Goal: Task Accomplishment & Management: Complete application form

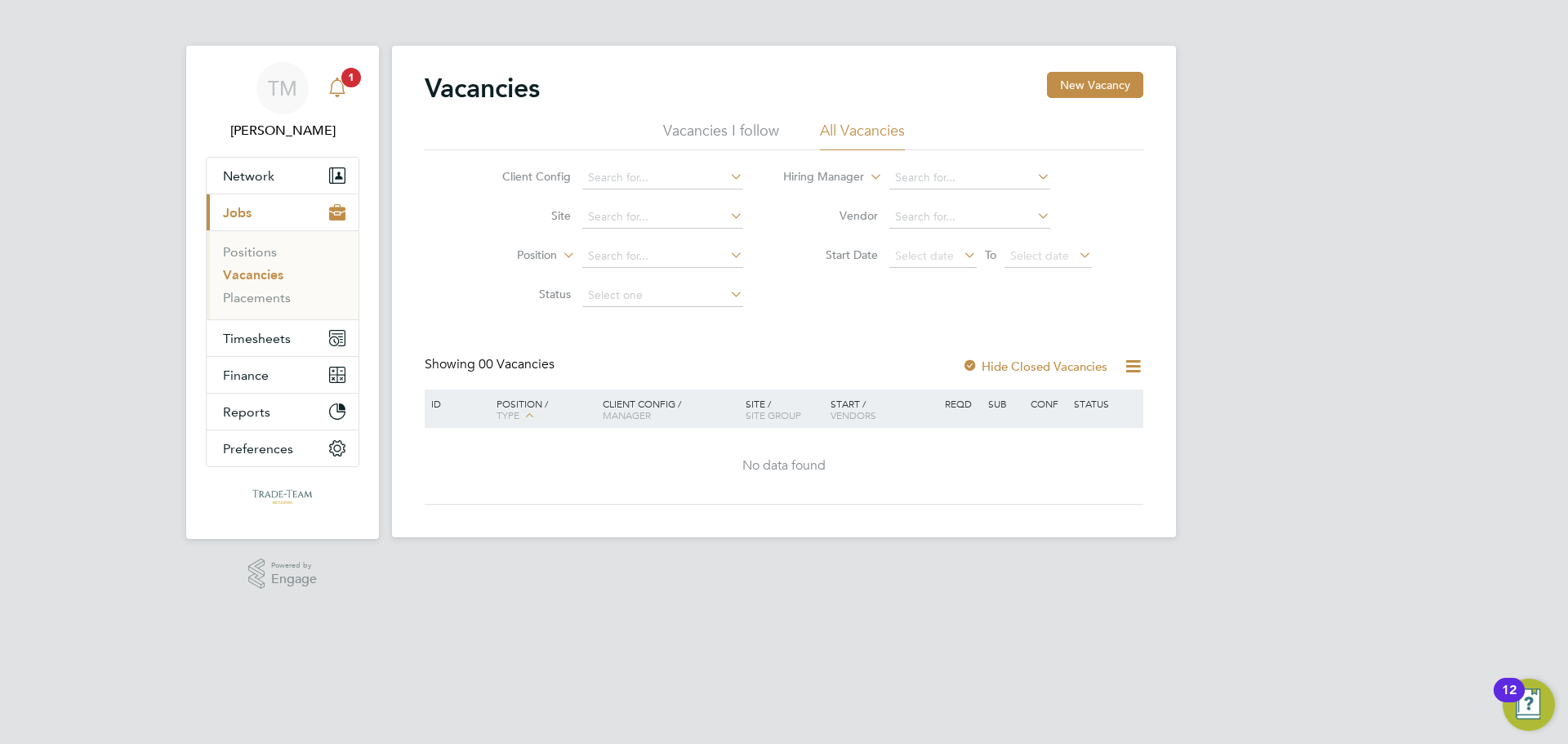
click at [340, 94] on icon "Main navigation" at bounding box center [337, 86] width 16 height 17
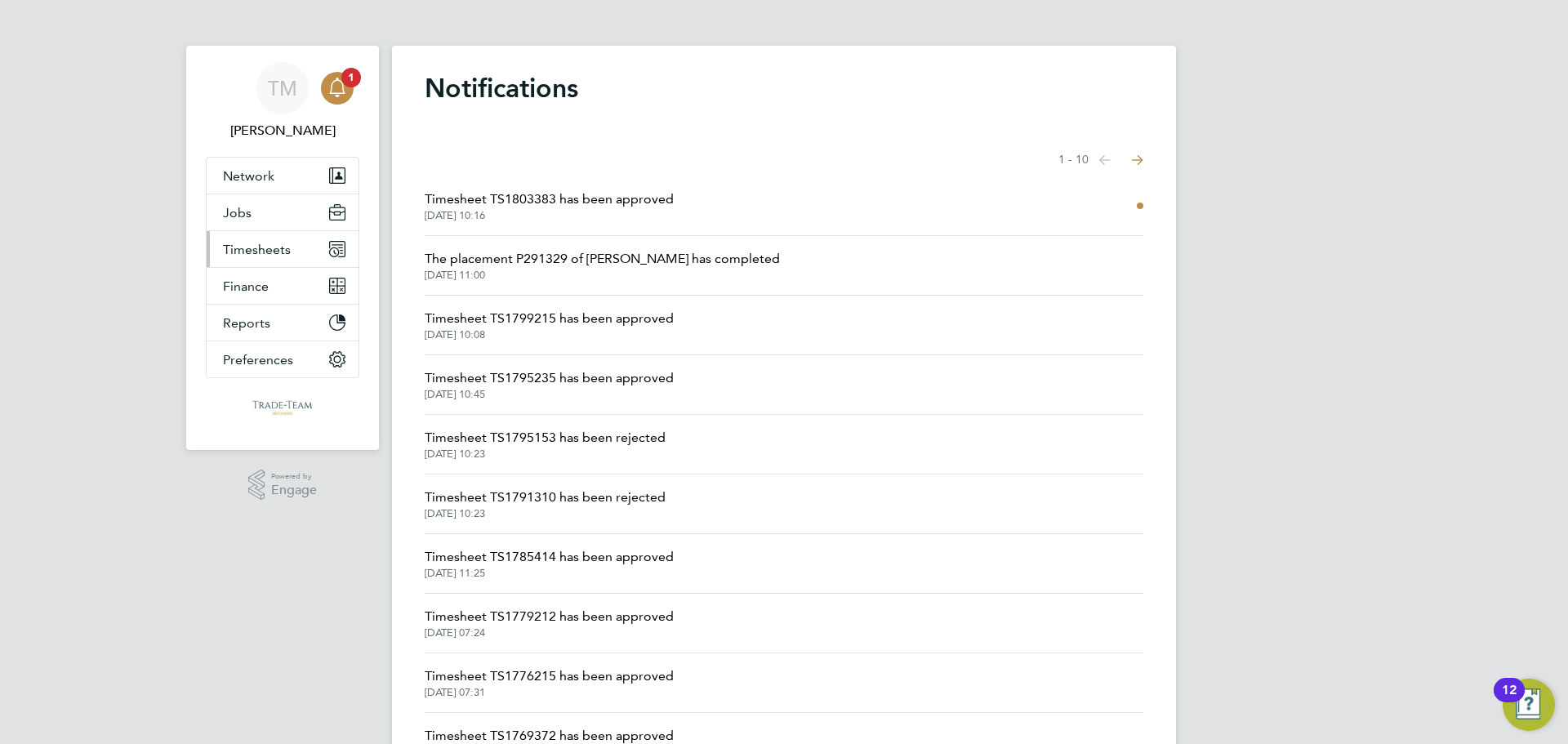
click at [294, 247] on button "Timesheets" at bounding box center [282, 249] width 152 height 36
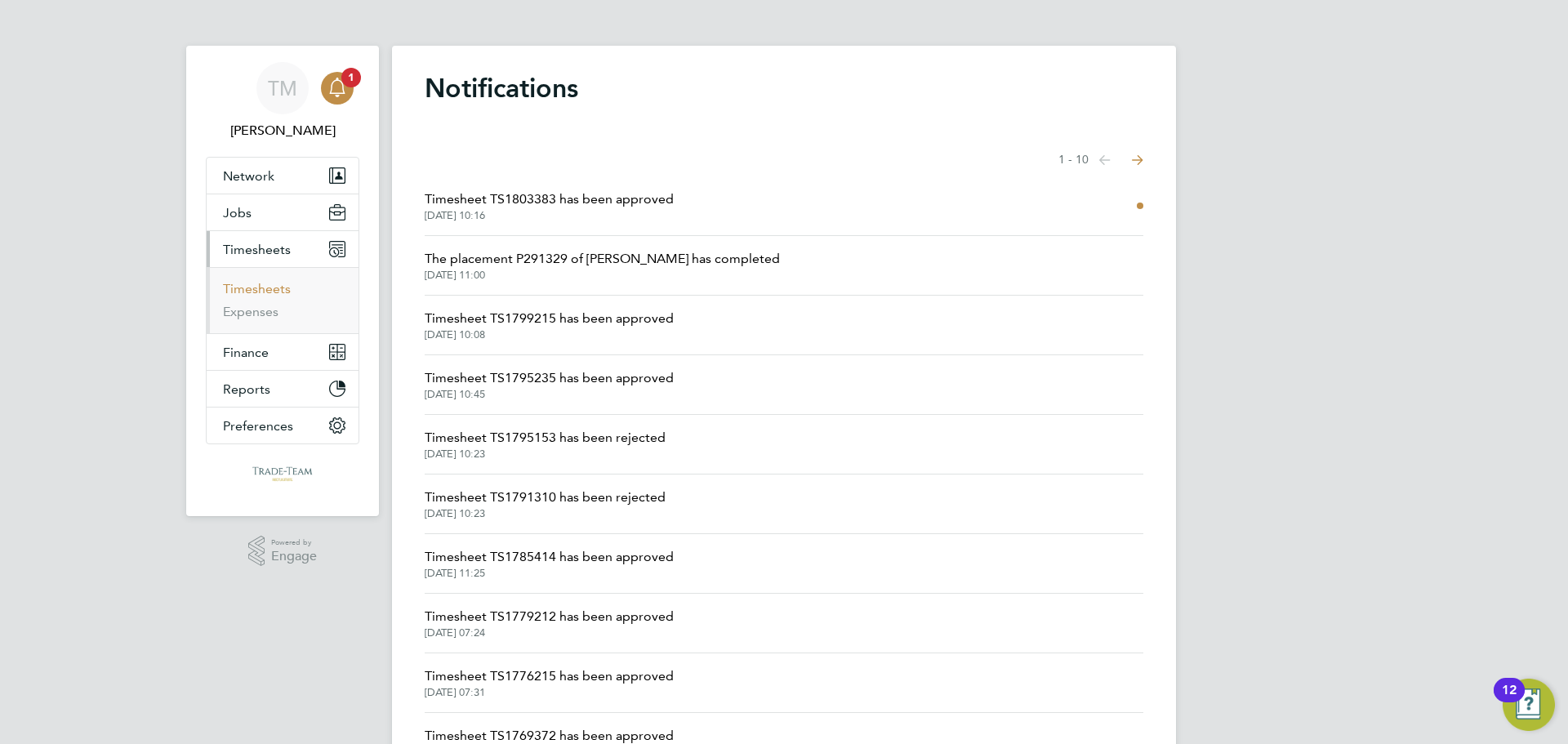
click at [267, 295] on link "Timesheets" at bounding box center [257, 289] width 68 height 16
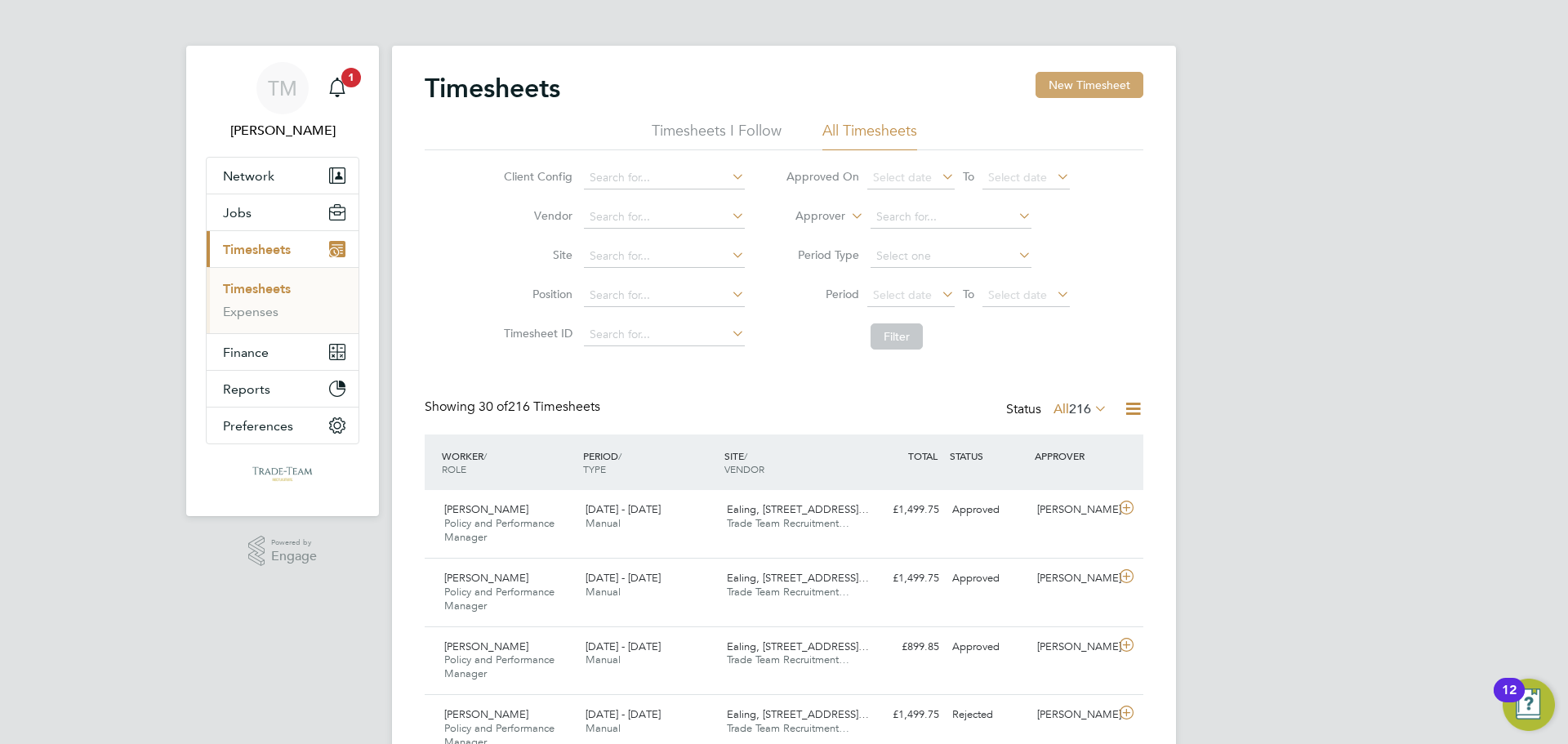
click at [1081, 76] on button "New Timesheet" at bounding box center [1088, 85] width 108 height 26
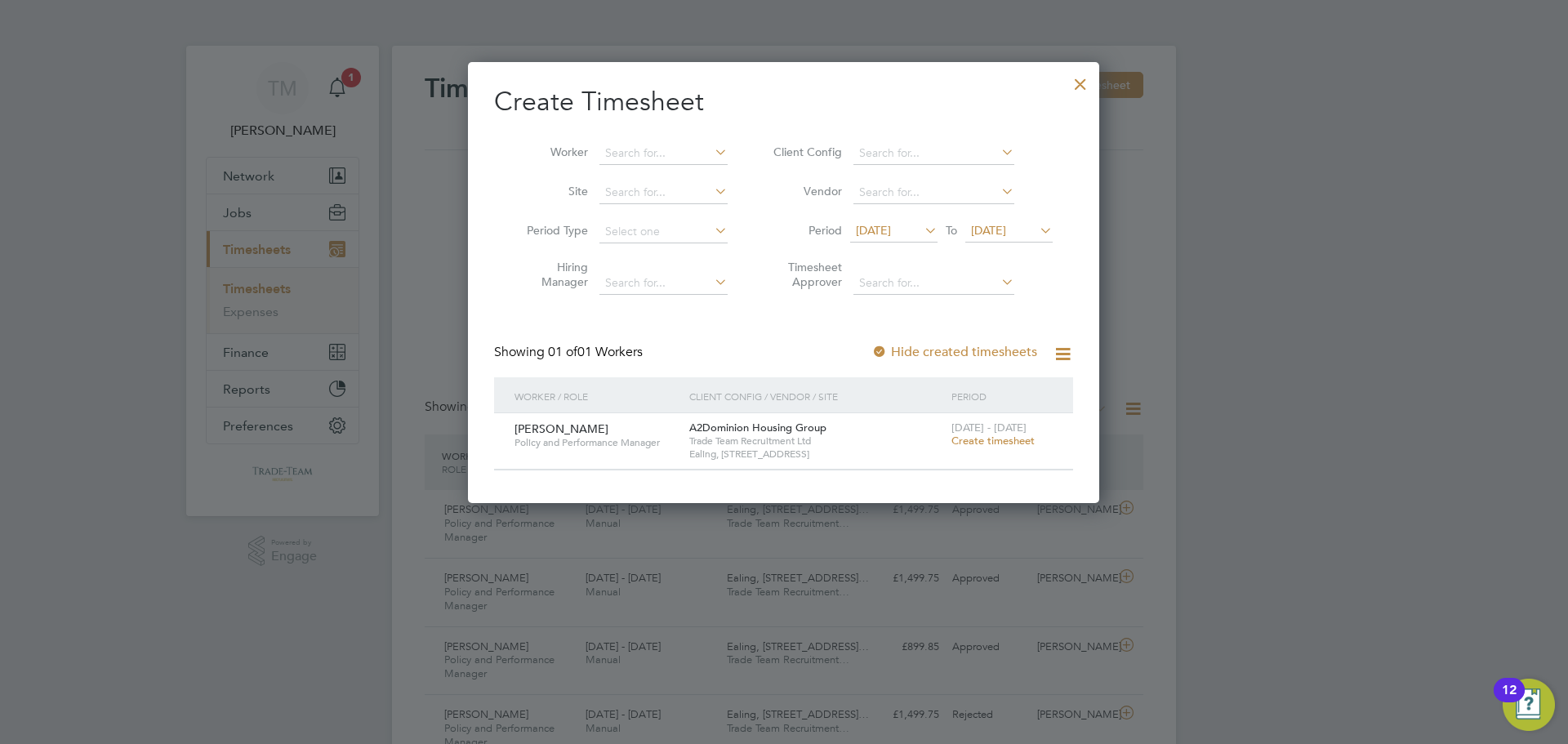
click at [994, 440] on span "Create timesheet" at bounding box center [993, 441] width 84 height 14
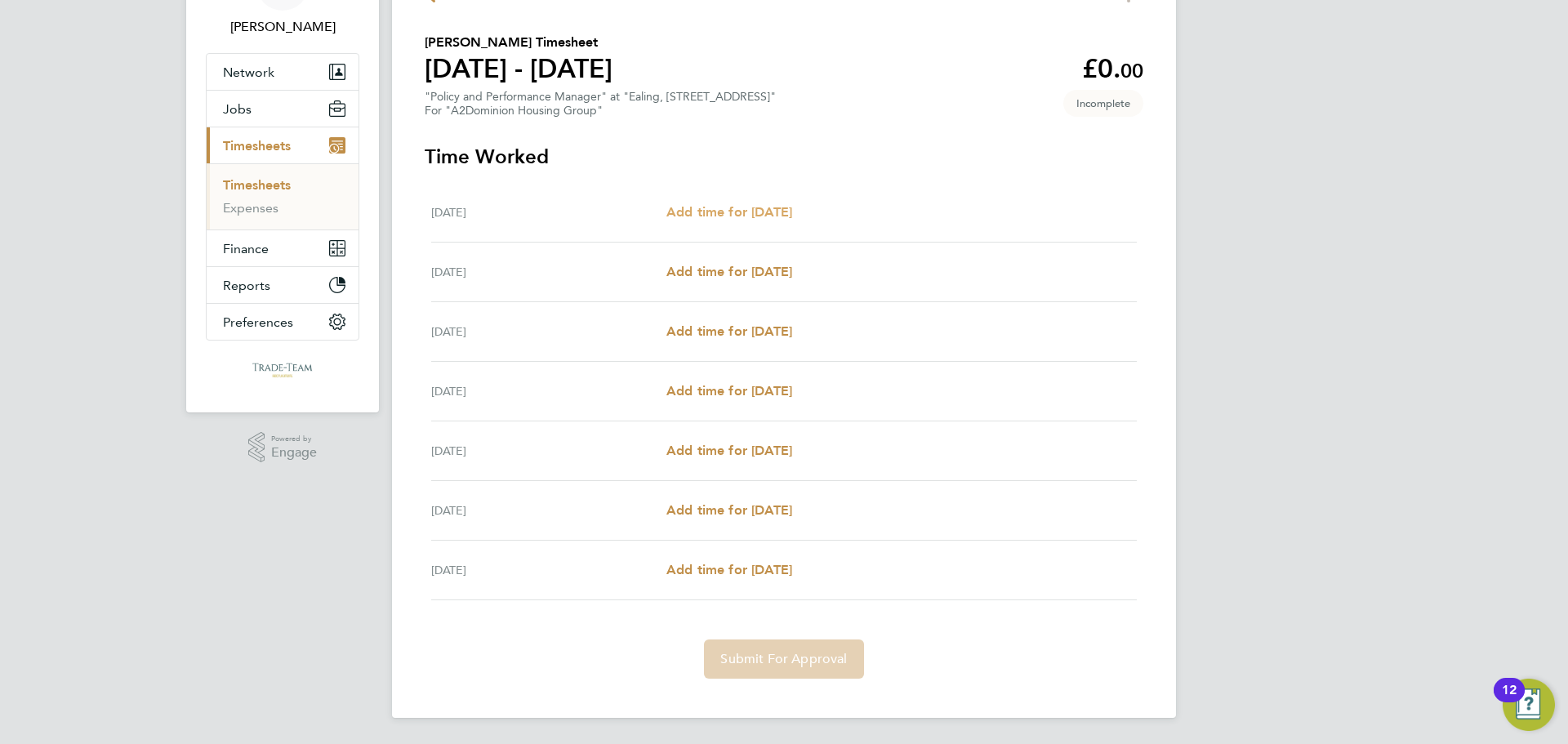
click at [752, 206] on span "Add time for [DATE]" at bounding box center [729, 212] width 125 height 16
select select "30"
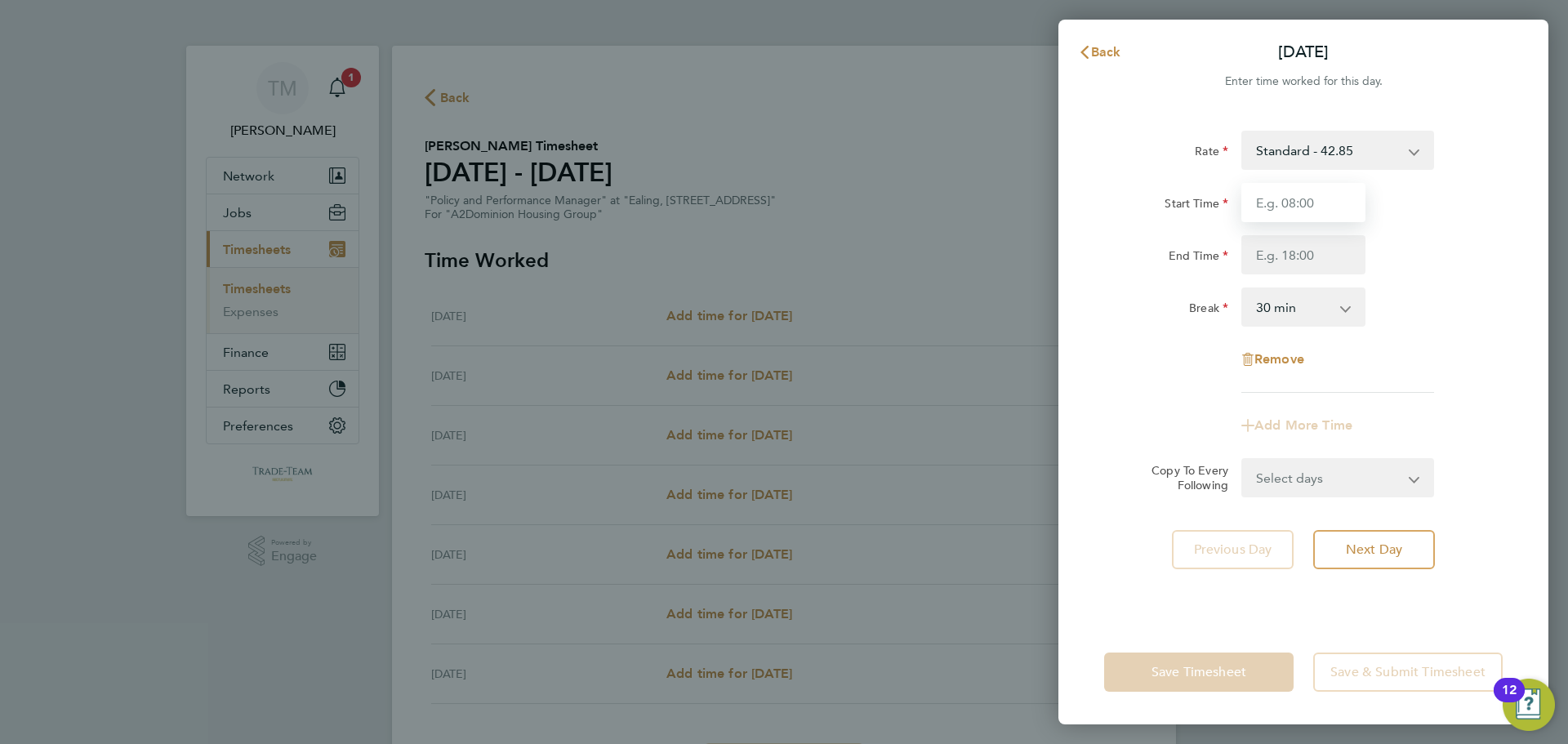
click at [1275, 195] on input "Start Time" at bounding box center [1303, 202] width 125 height 39
type input "09:00"
click at [1278, 251] on input "End Time" at bounding box center [1303, 255] width 125 height 39
type input "17:00"
click at [1293, 312] on select "0 min 15 min 30 min 45 min 60 min 75 min 90 min" at bounding box center [1294, 306] width 101 height 36
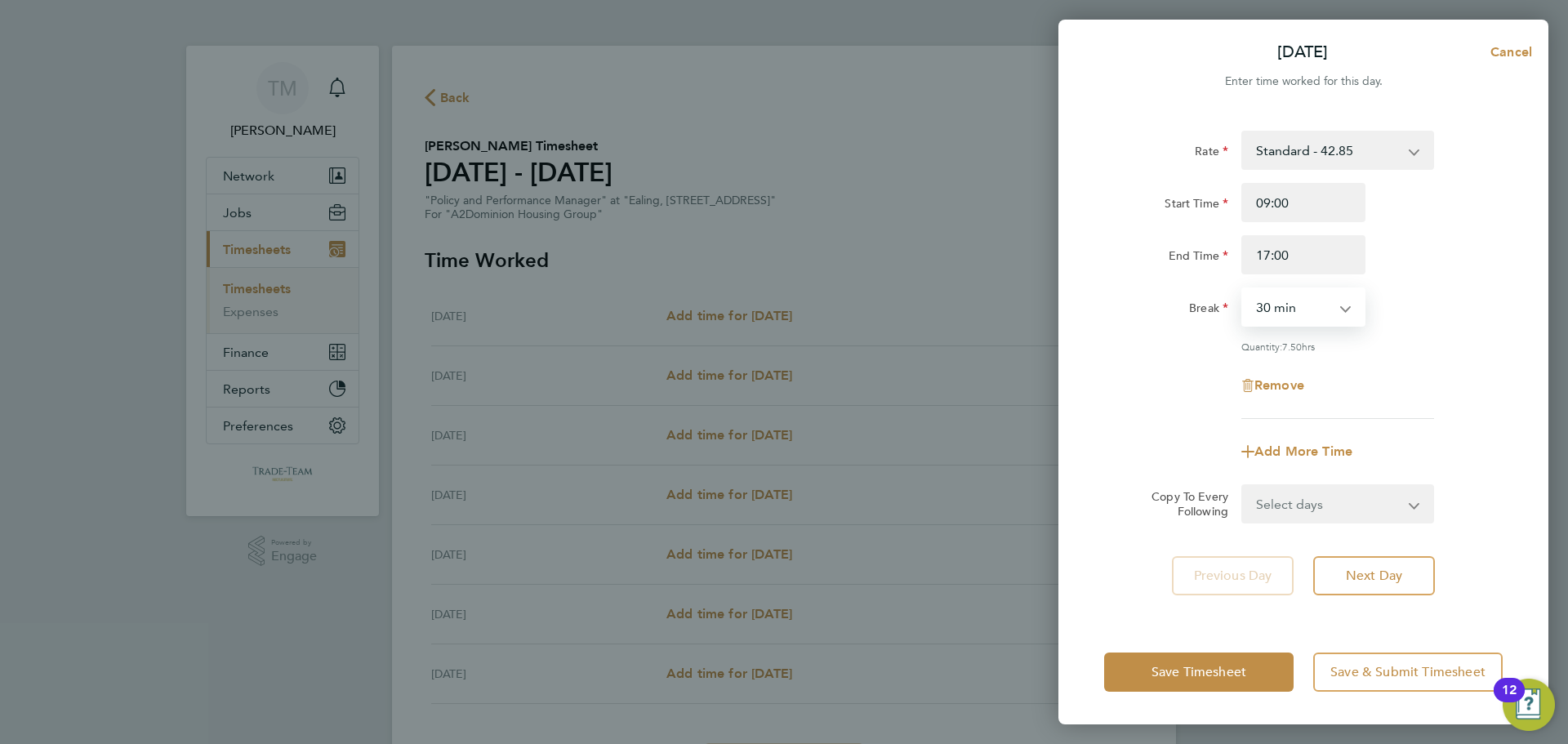
select select "60"
click at [1243, 289] on select "0 min 15 min 30 min 45 min 60 min 75 min 90 min" at bounding box center [1294, 306] width 101 height 36
click at [1362, 495] on select "Select days Day Weekday (Mon-Fri) Weekend (Sat-Sun) [DATE] [DATE] [DATE] [DATE]…" at bounding box center [1329, 503] width 171 height 36
select select "WEEKDAY"
click at [1243, 485] on select "Select days Day Weekday (Mon-Fri) Weekend (Sat-Sun) [DATE] [DATE] [DATE] [DATE]…" at bounding box center [1329, 503] width 171 height 36
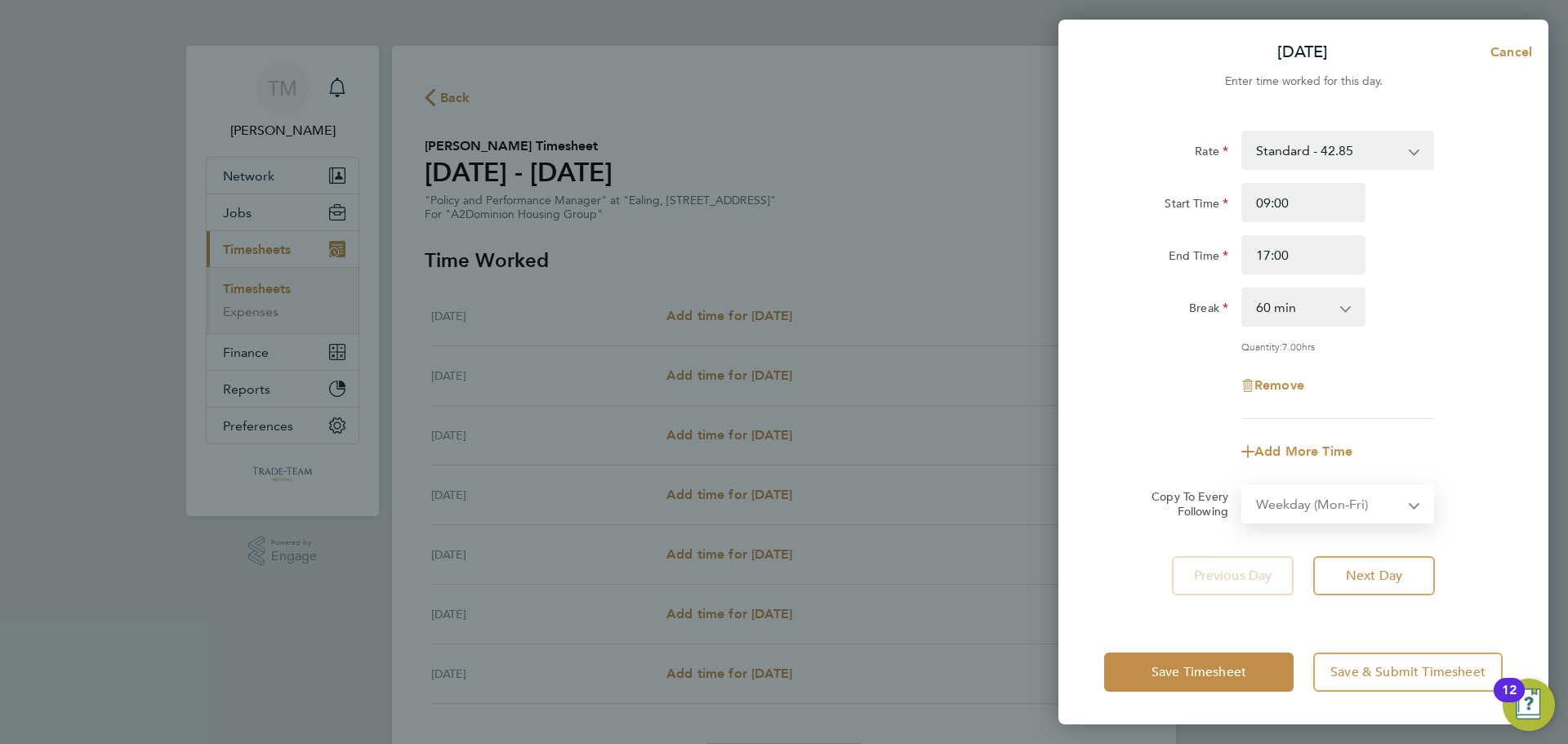
select select "[DATE]"
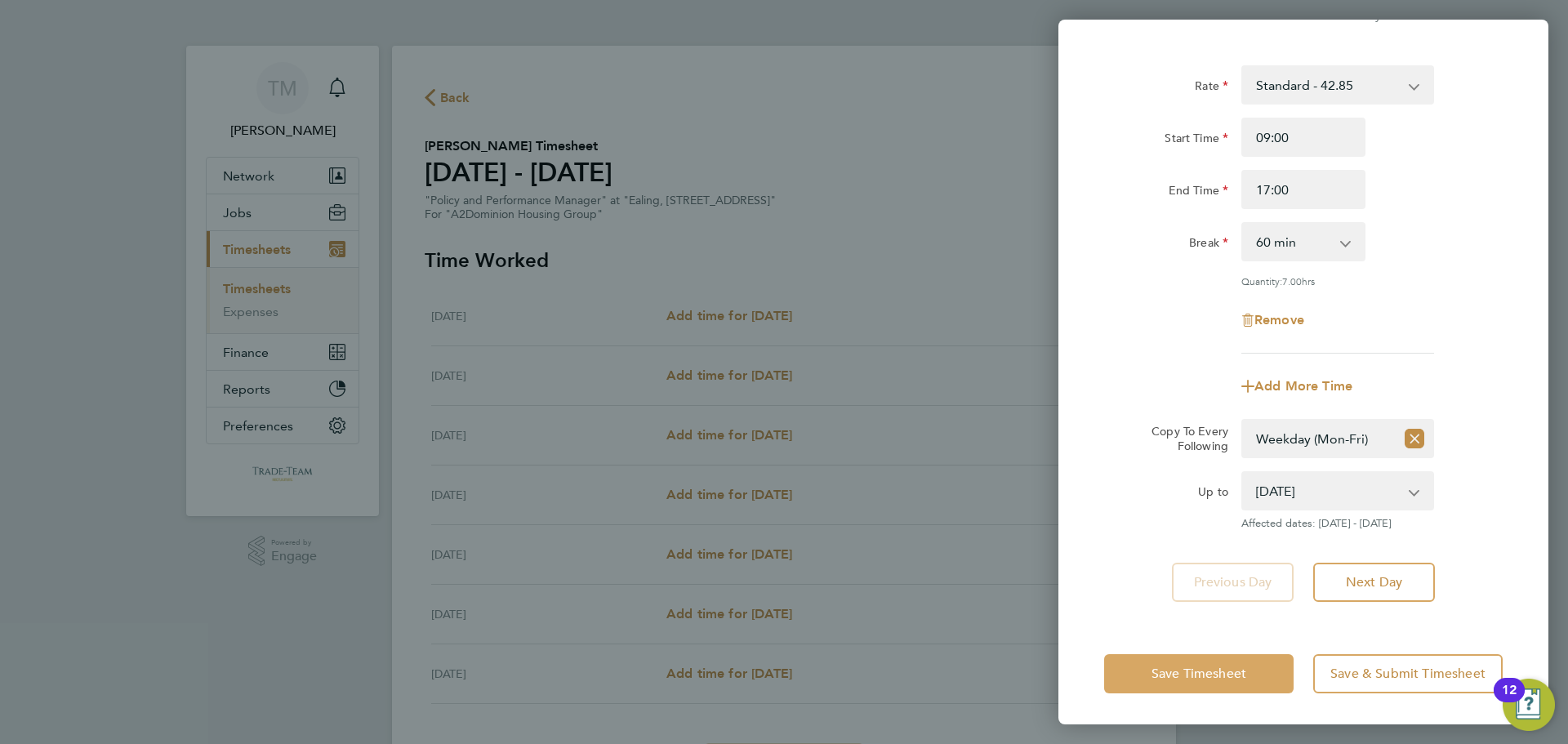
click at [1202, 674] on span "Save Timesheet" at bounding box center [1198, 673] width 94 height 17
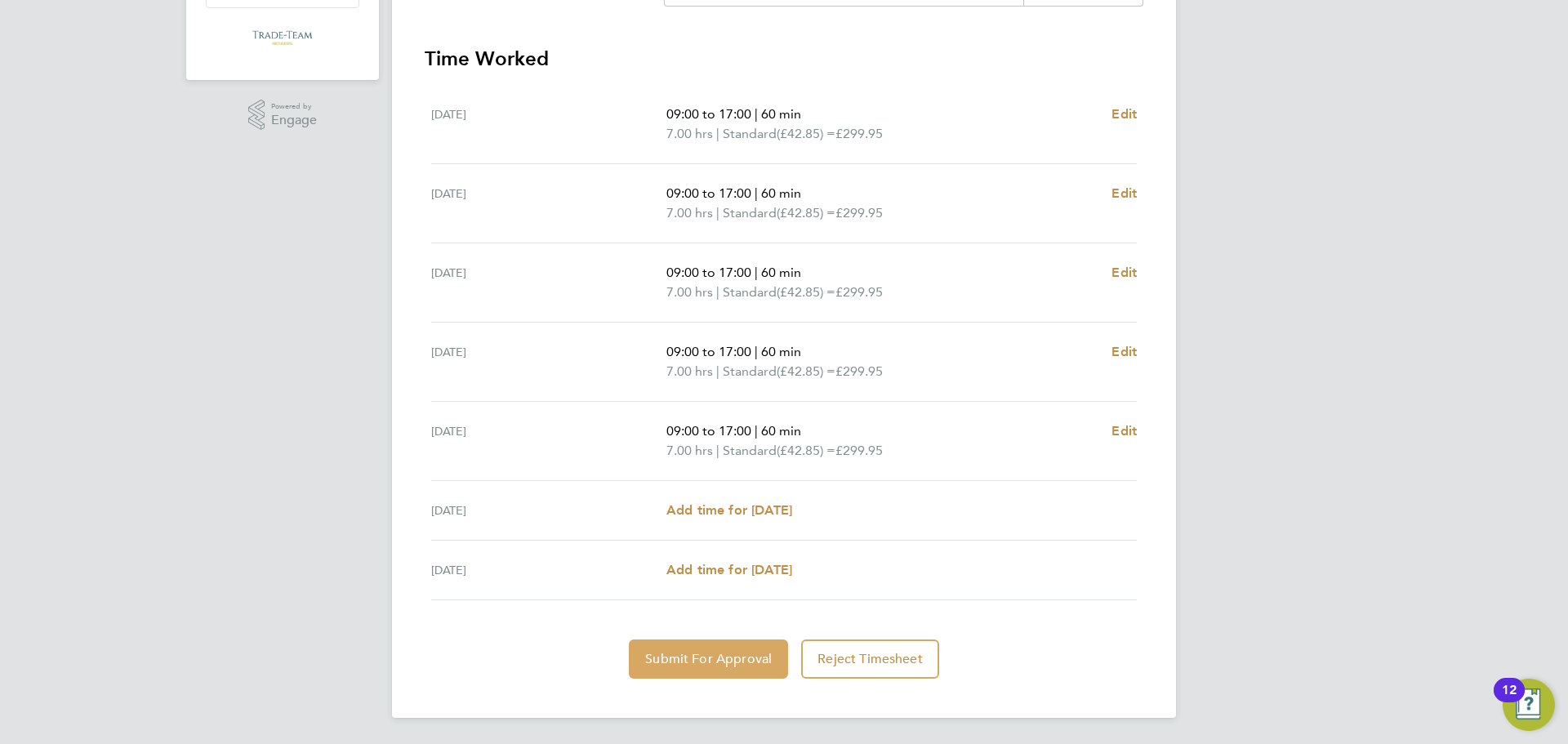
click at [755, 654] on span "Submit For Approval" at bounding box center [708, 658] width 126 height 17
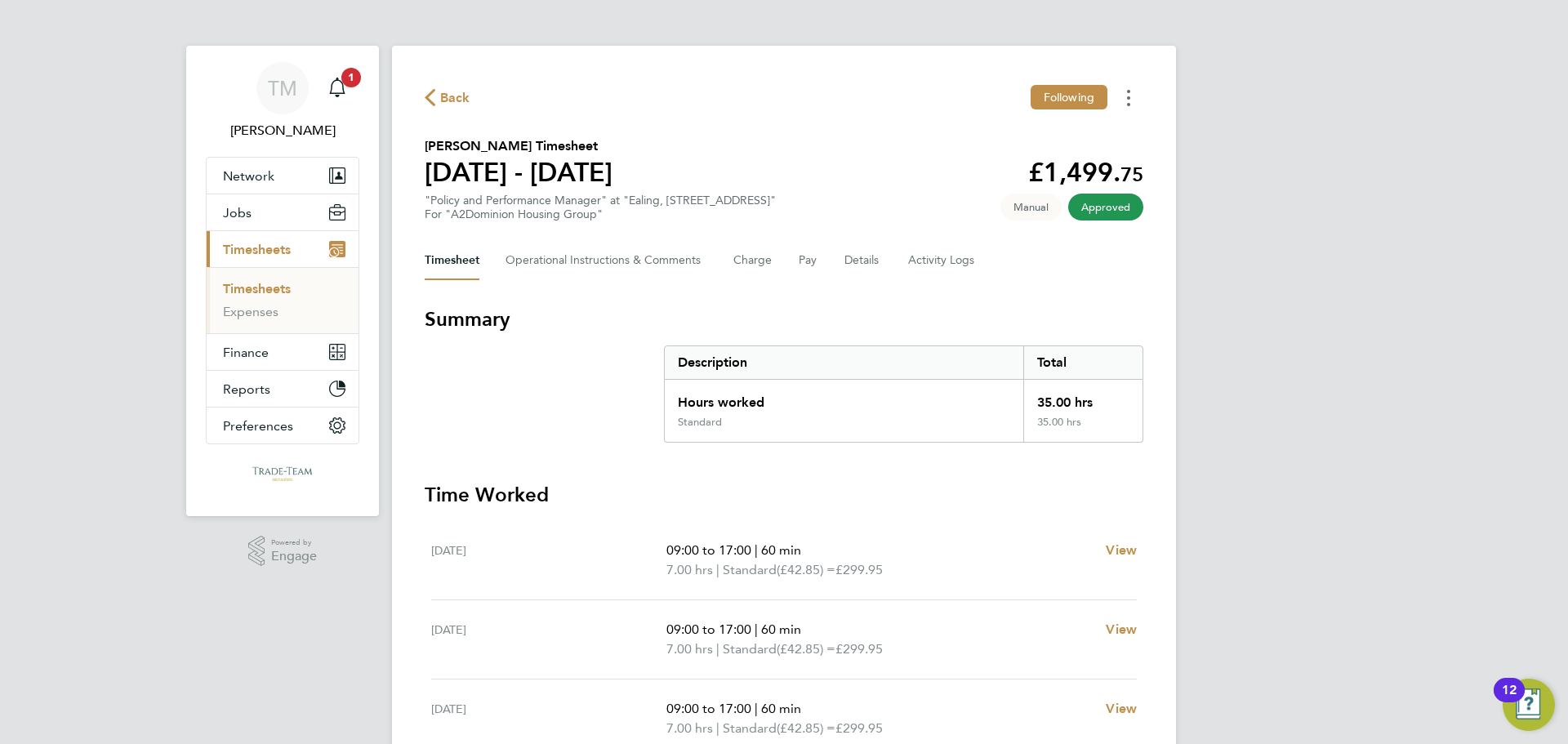
click at [1127, 103] on circle "Timesheets Menu" at bounding box center [1127, 104] width 3 height 3
click at [1044, 138] on link "Download timesheet" at bounding box center [1045, 134] width 196 height 33
